Goal: Task Accomplishment & Management: Use online tool/utility

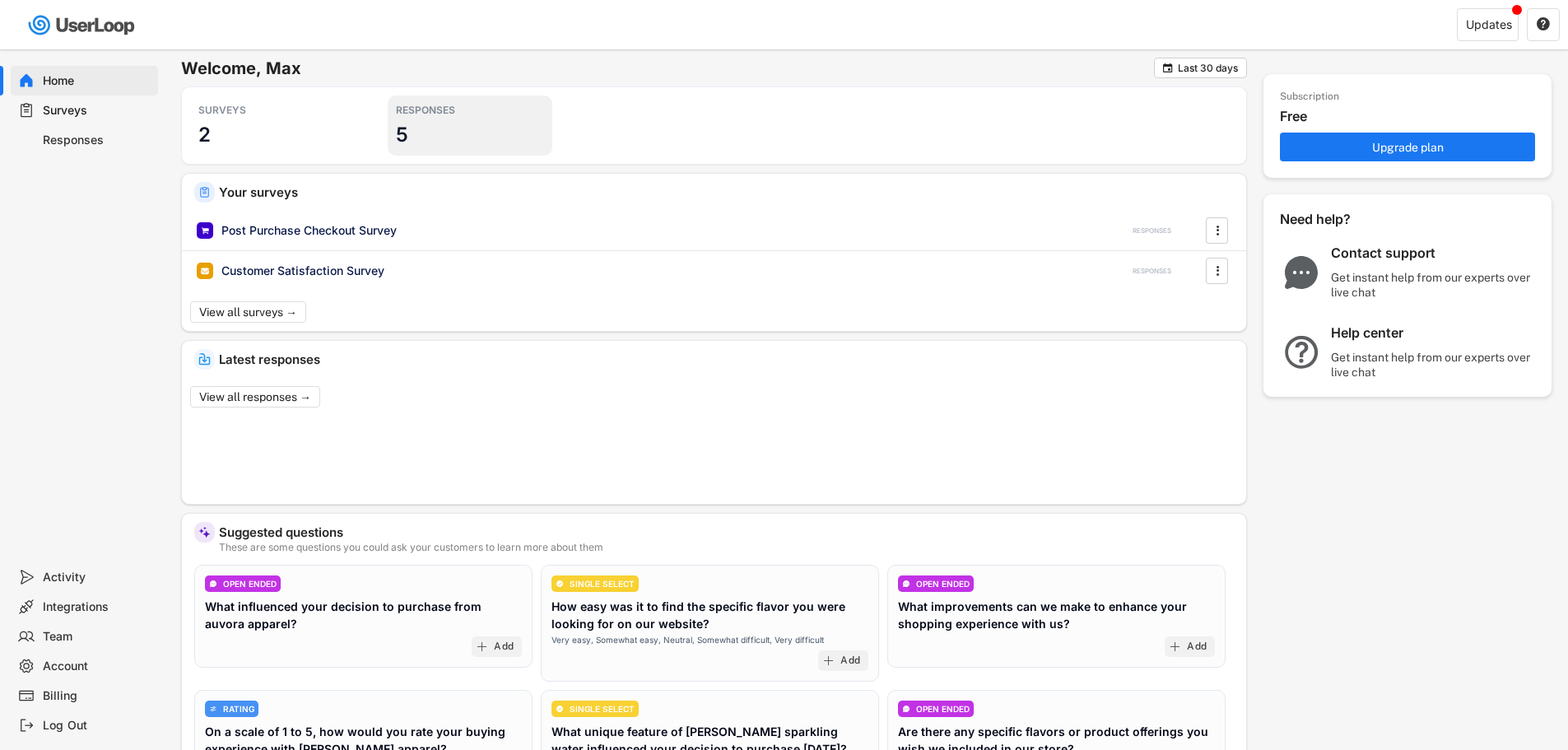
click at [432, 135] on div "RESPONSES 5" at bounding box center [470, 125] width 165 height 60
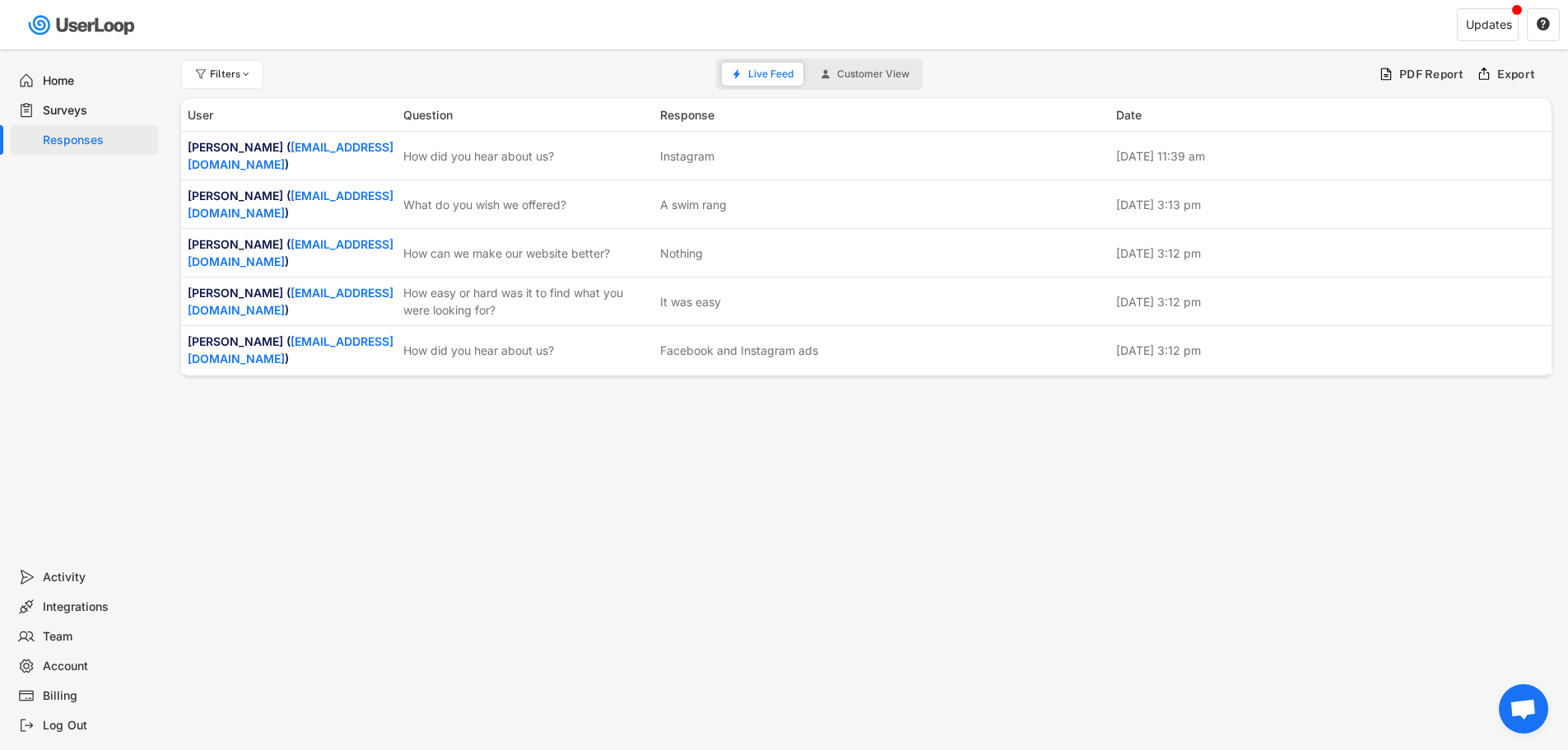
click at [59, 109] on div "Surveys" at bounding box center [97, 111] width 109 height 16
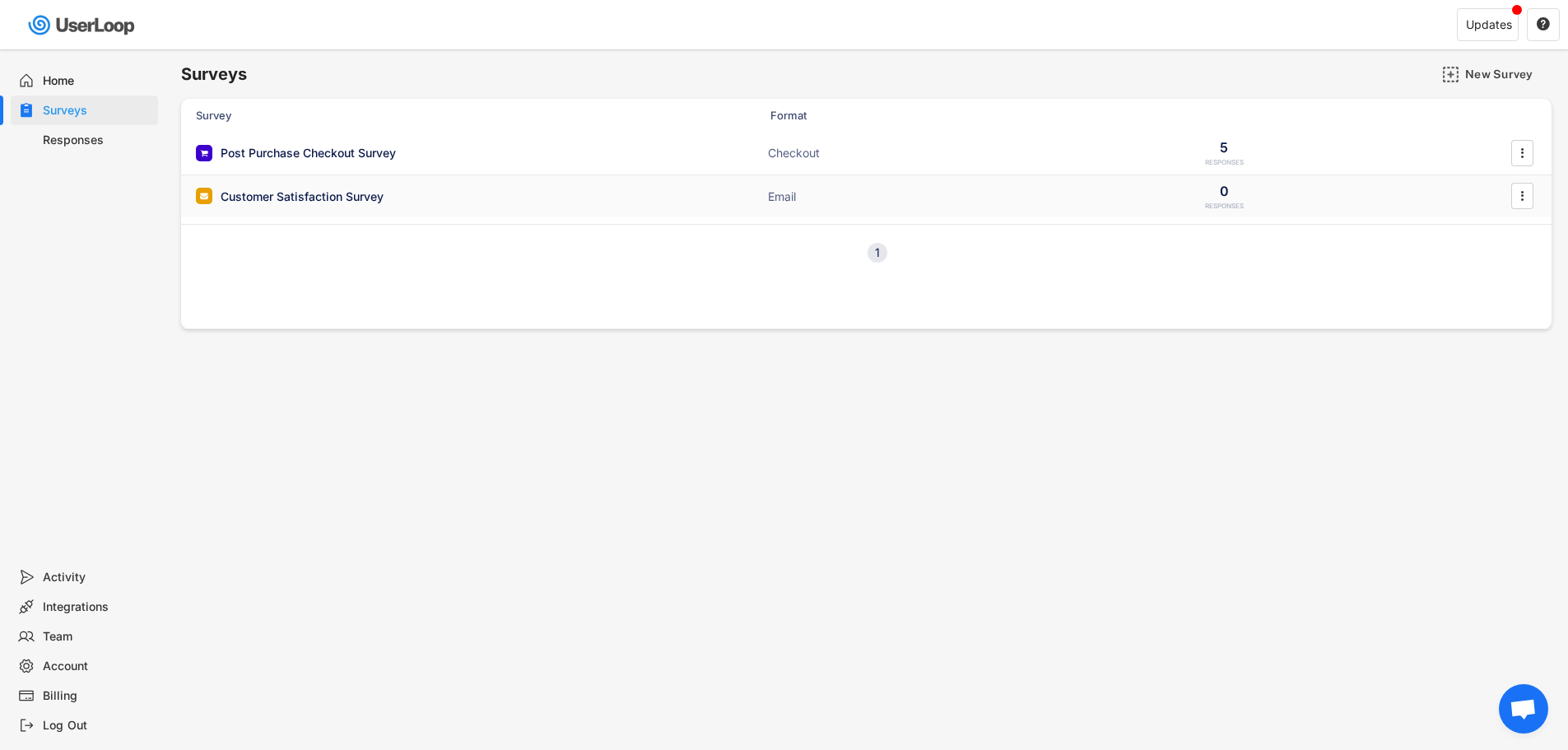
click at [659, 201] on div "Customer Satisfaction Survey ACTIVE Email 0 RESPONSES " at bounding box center [866, 196] width 1371 height 42
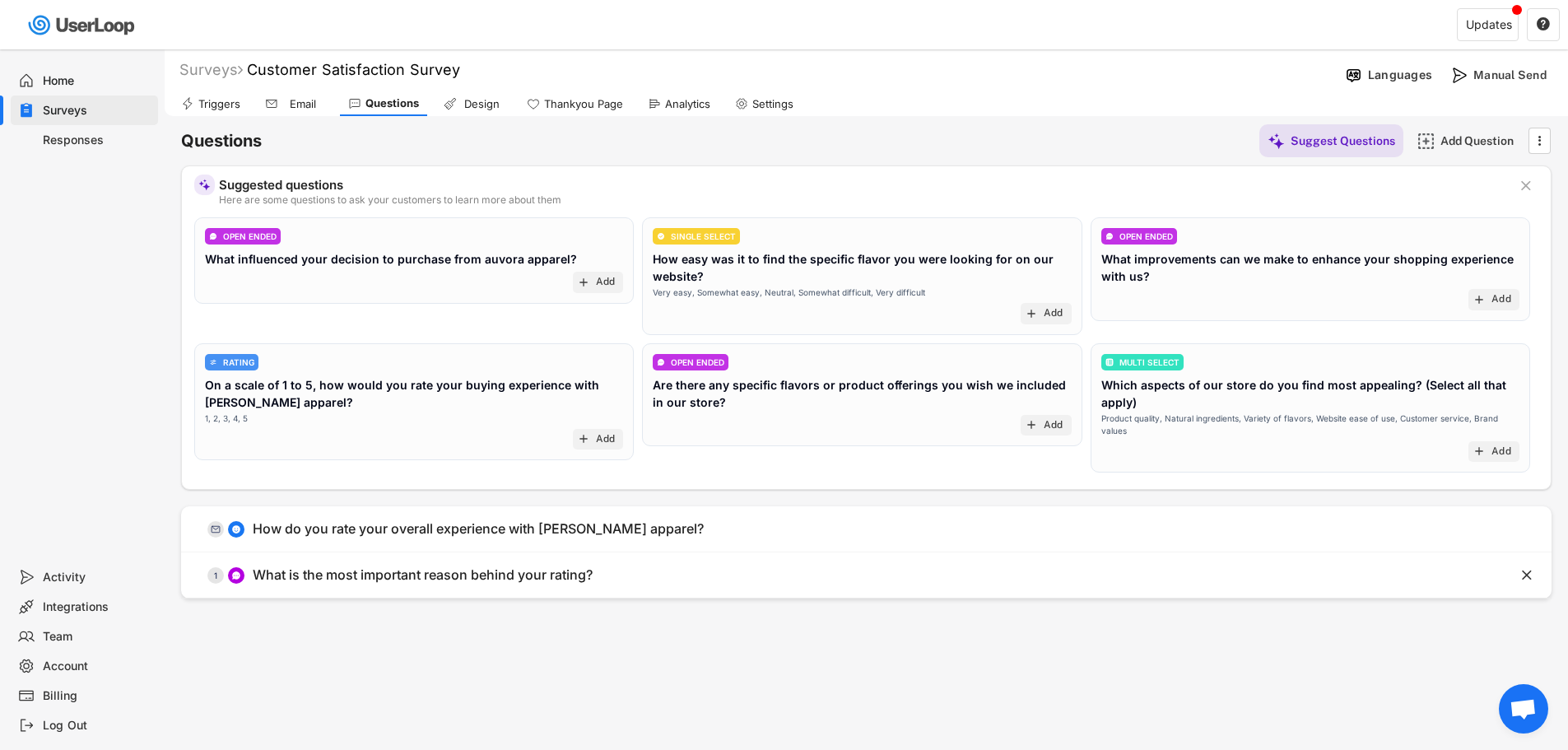
click at [489, 101] on div "Design" at bounding box center [482, 104] width 41 height 14
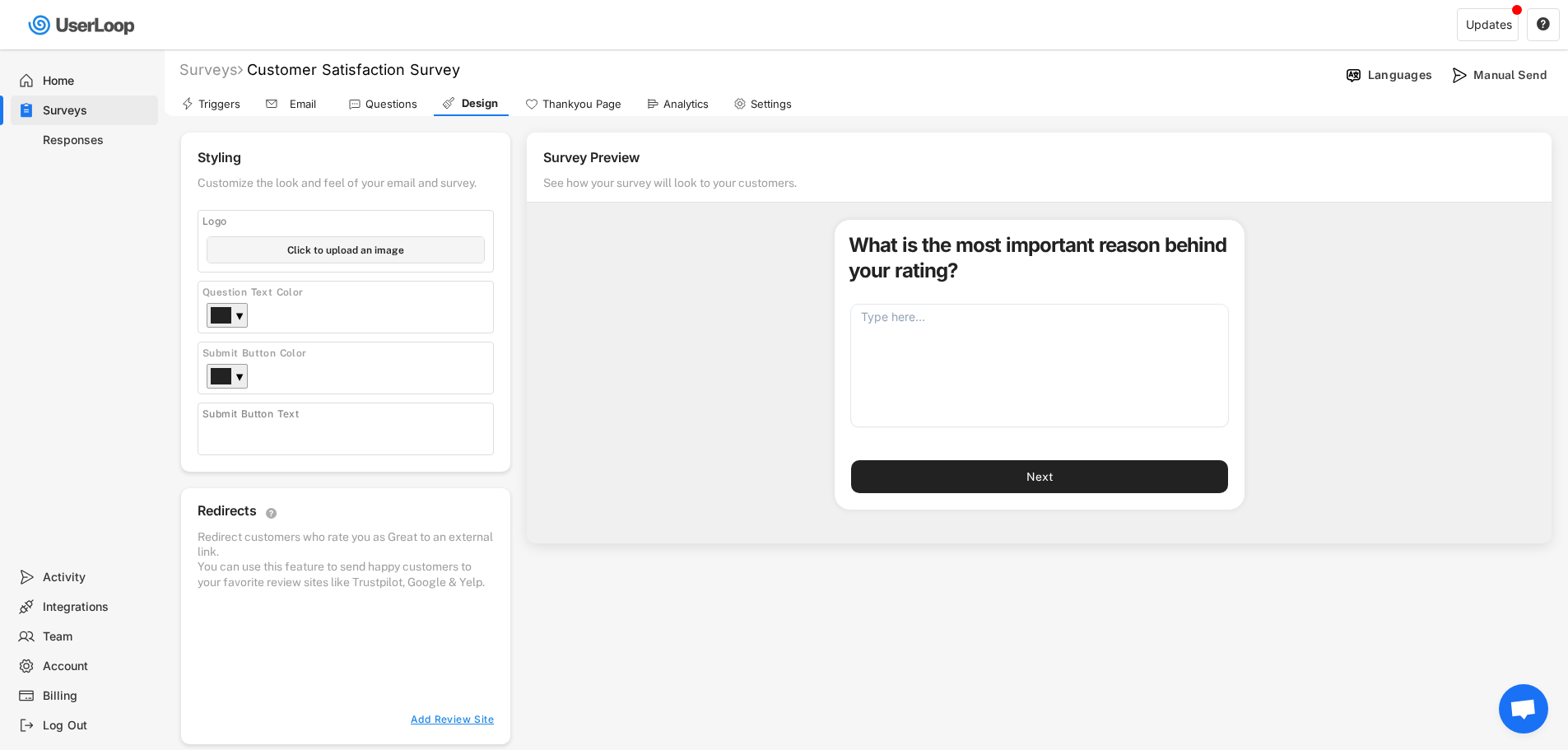
click at [383, 98] on div "Questions" at bounding box center [391, 104] width 52 height 14
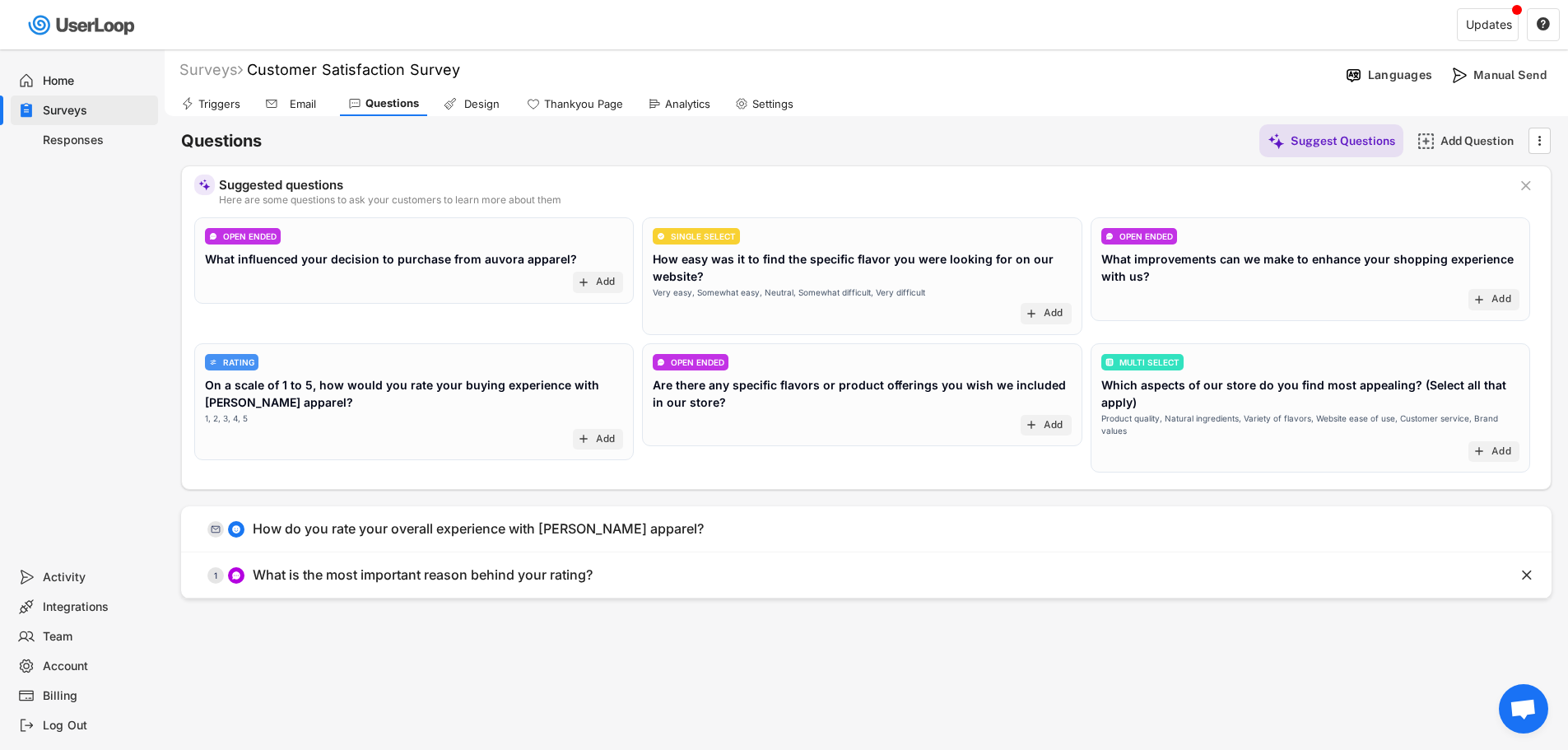
click at [230, 105] on div "Triggers" at bounding box center [219, 104] width 42 height 14
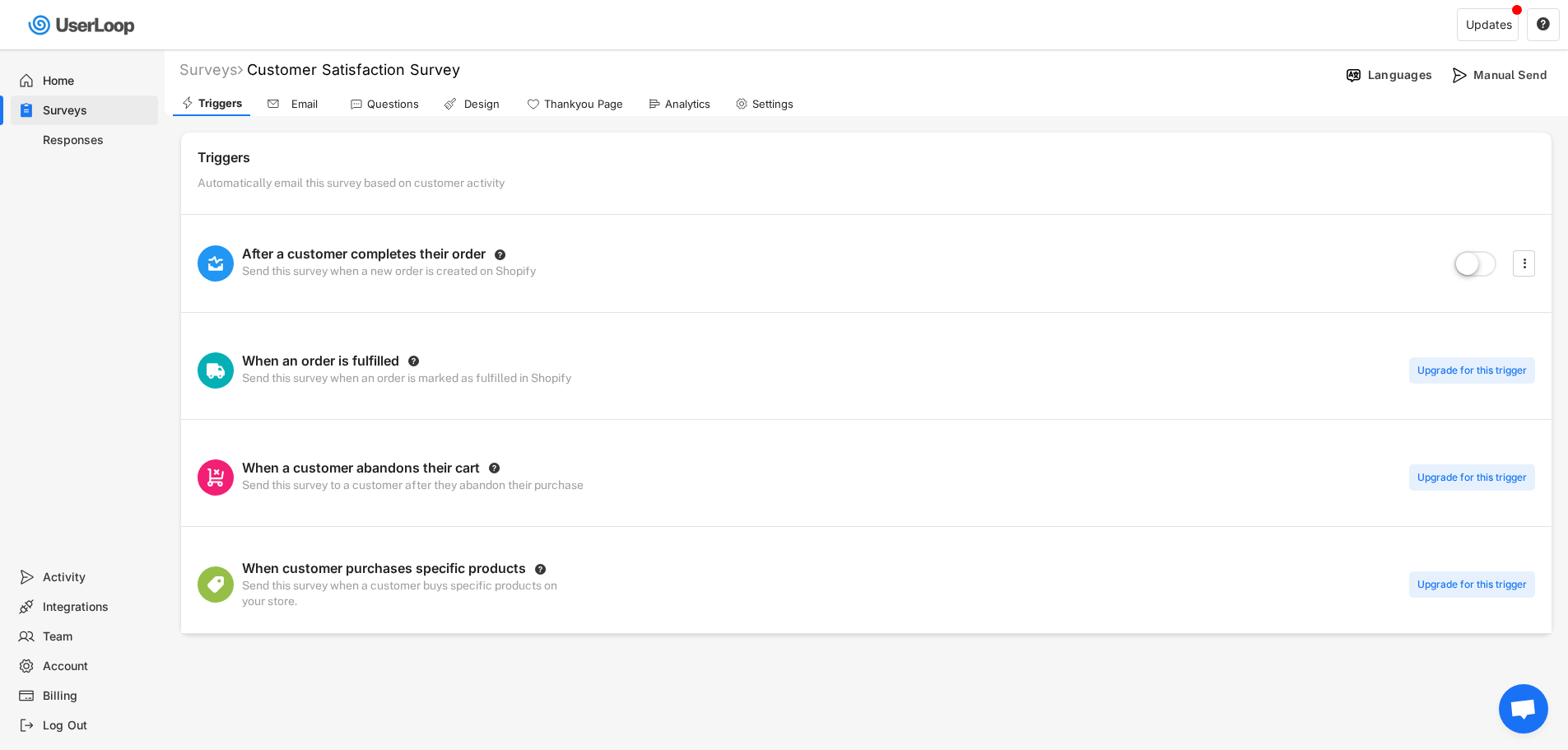
click at [71, 109] on div "Surveys" at bounding box center [97, 111] width 109 height 16
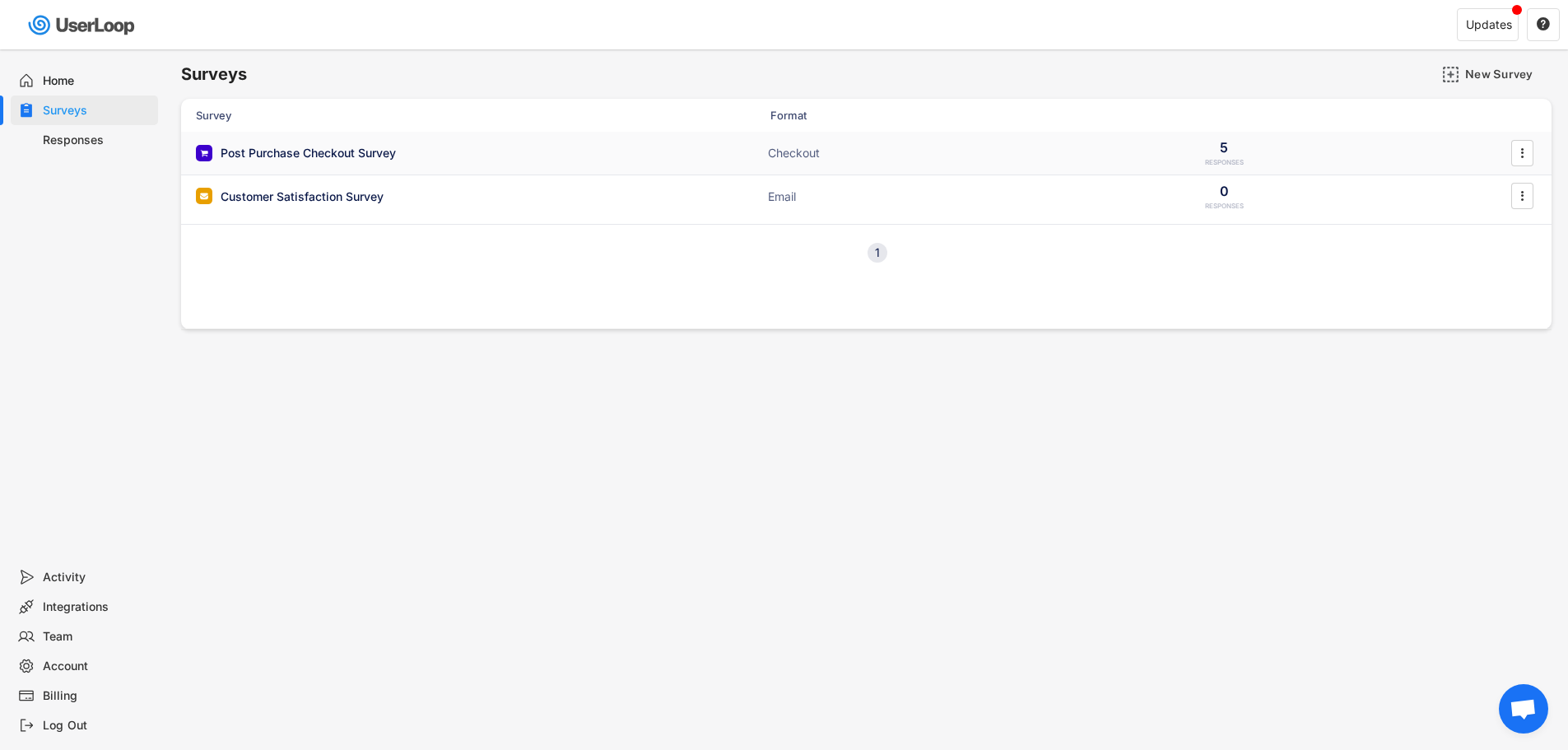
click at [361, 150] on div "Post Purchase Checkout Survey" at bounding box center [309, 153] width 176 height 17
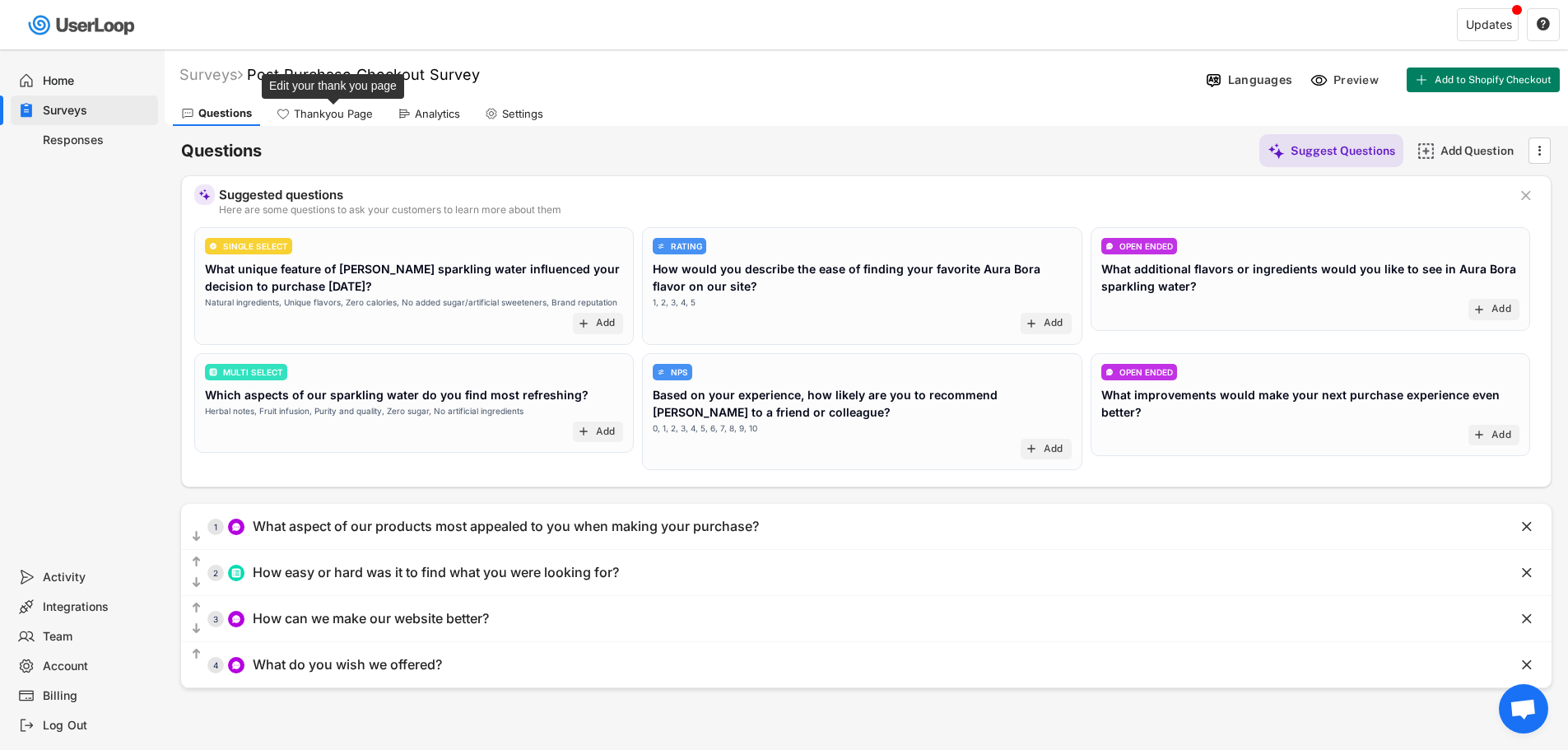
click at [337, 113] on div "Thankyou Page" at bounding box center [334, 113] width 79 height 14
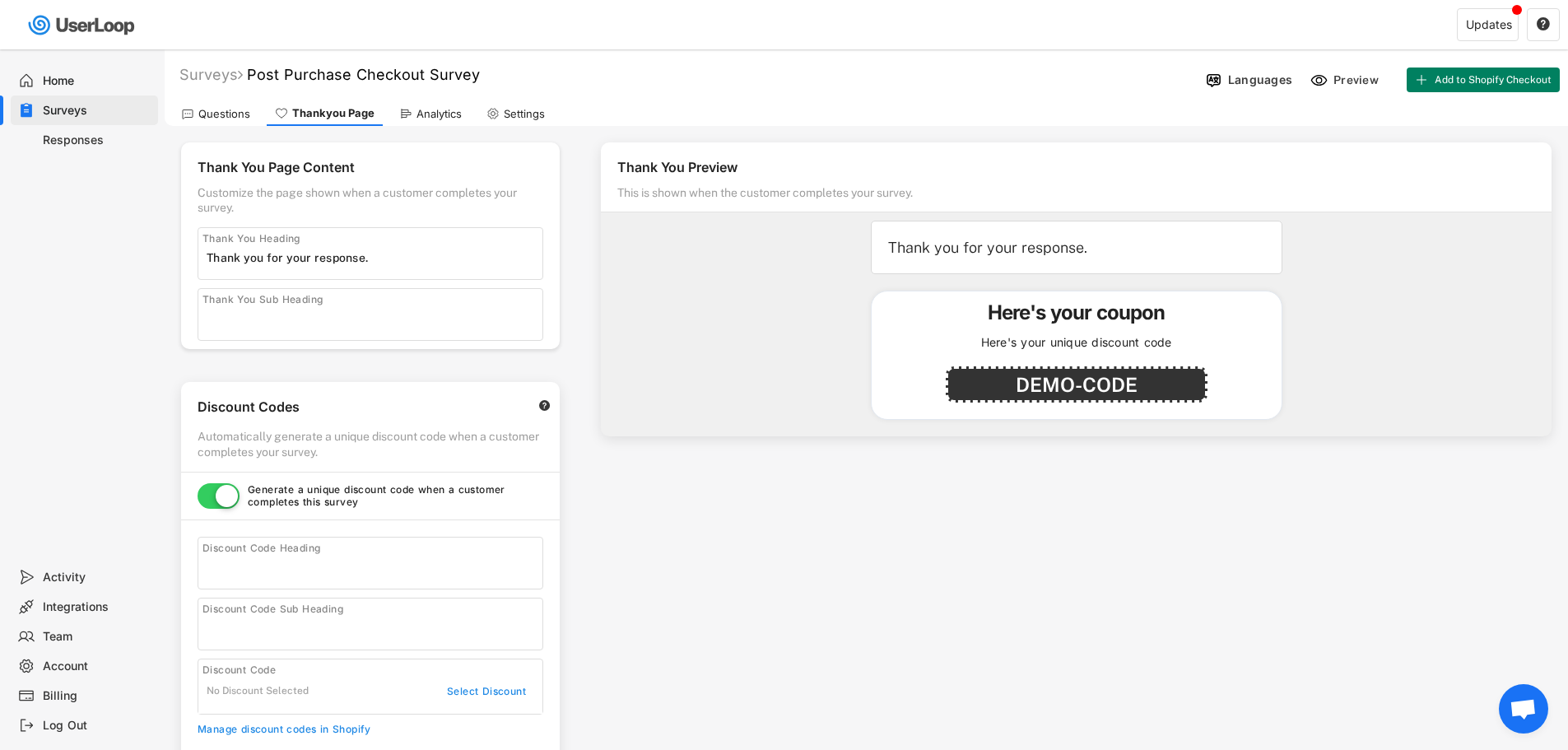
click at [441, 116] on div "Analytics" at bounding box center [439, 113] width 45 height 14
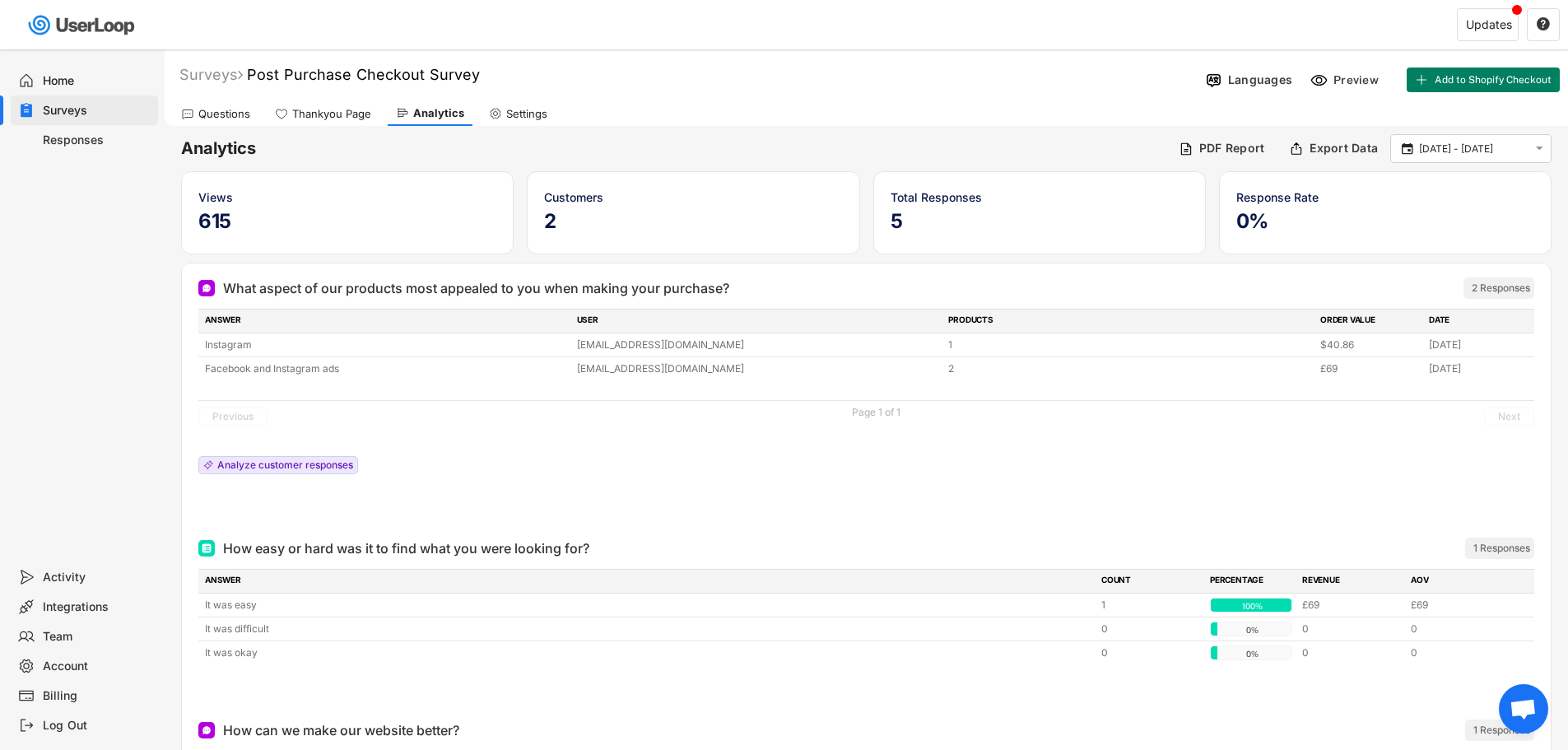
click at [85, 82] on div "Home" at bounding box center [97, 81] width 109 height 16
